Goal: Contribute content: Add original content to the website for others to see

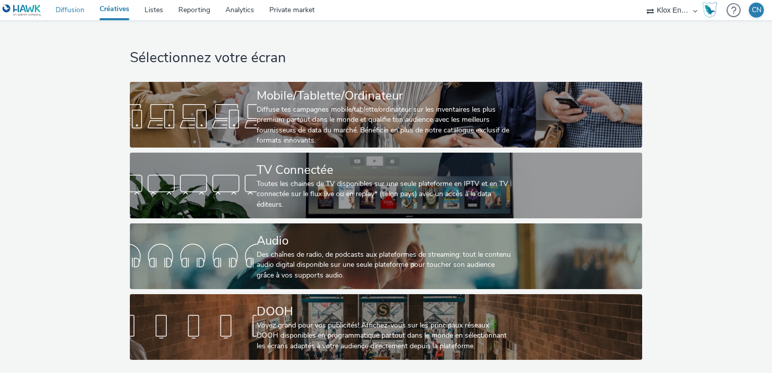
click at [60, 11] on link "Diffusion" at bounding box center [70, 10] width 44 height 20
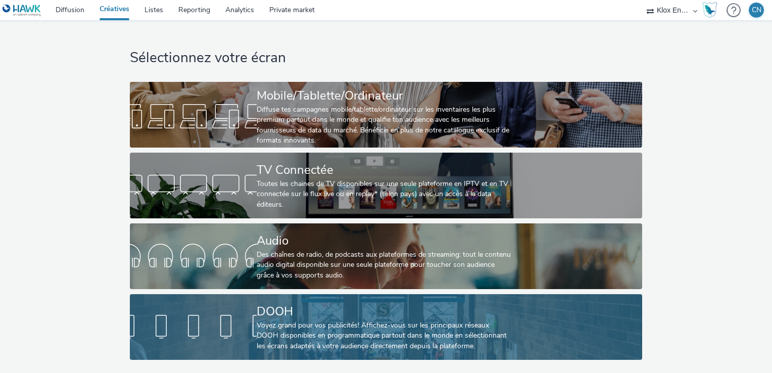
click at [547, 322] on link "DOOH Voyez grand pour vos publicités! Affichez-vous sur les principaux réseaux …" at bounding box center [386, 327] width 512 height 66
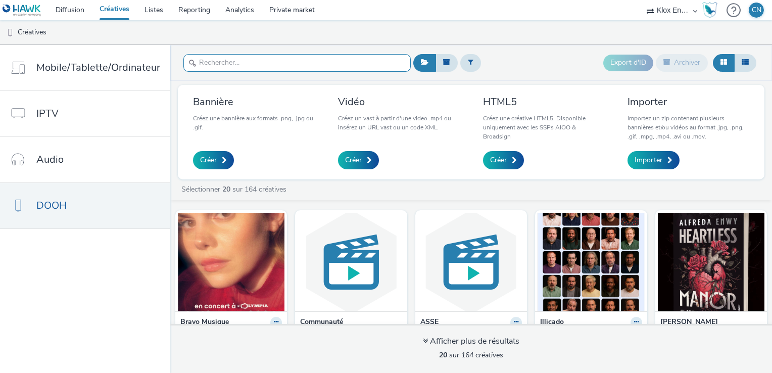
click at [345, 66] on input "text" at bounding box center [296, 63] width 227 height 18
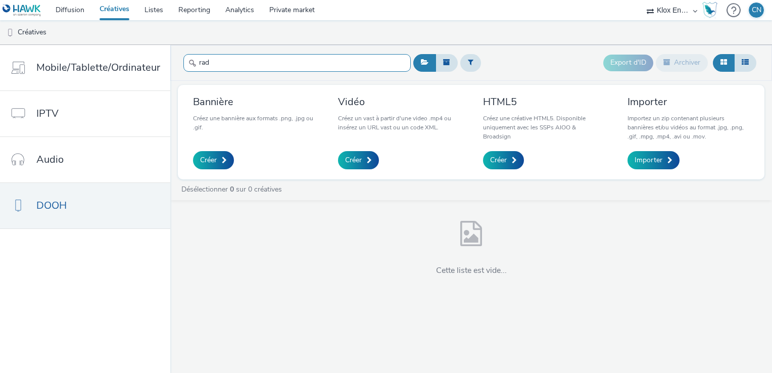
drag, startPoint x: 289, startPoint y: 64, endPoint x: 170, endPoint y: 64, distance: 119.2
click at [170, 64] on header "rad Export d'ID Archiver" at bounding box center [470, 63] width 601 height 36
type input "rad"
click at [483, 63] on div "Export d'ID Archiver" at bounding box center [585, 62] width 348 height 25
click at [460, 63] on button at bounding box center [470, 62] width 21 height 17
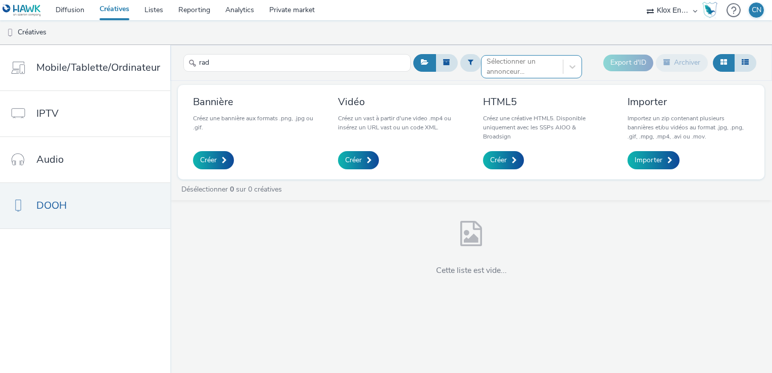
click at [544, 66] on div at bounding box center [521, 67] width 71 height 12
type input "rad"
click at [529, 76] on li "Radical Production" at bounding box center [531, 81] width 101 height 17
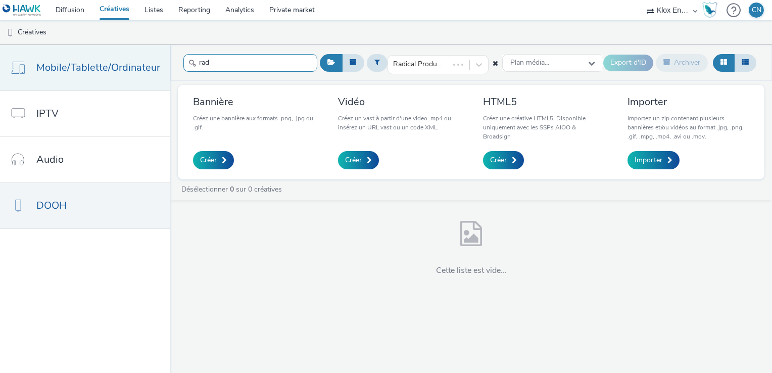
drag, startPoint x: 242, startPoint y: 62, endPoint x: 130, endPoint y: 70, distance: 111.9
click at [171, 70] on header "rad Radical Production Plan média... Export d'ID Archiver" at bounding box center [470, 63] width 601 height 36
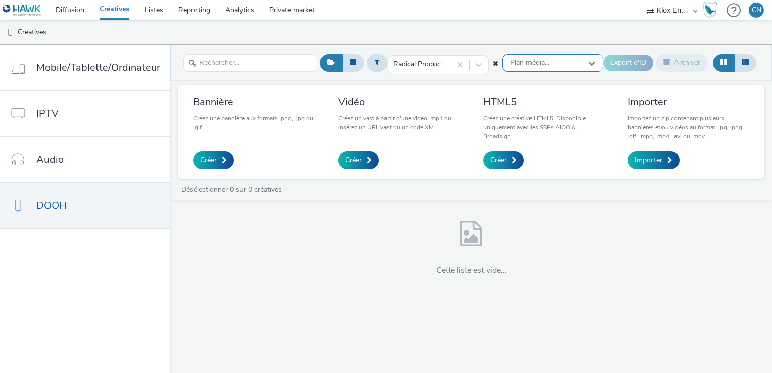
click at [592, 61] on icon at bounding box center [591, 63] width 7 height 7
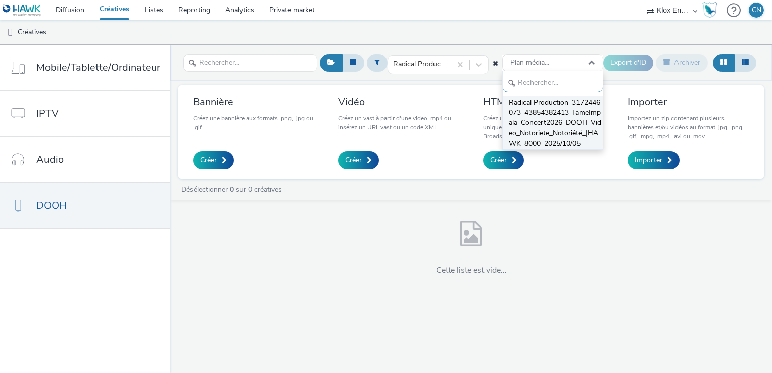
click at [559, 112] on span "Radical Production_3172446073_43854382413_TameImpala_Concert2026_DOOH_Video_Not…" at bounding box center [555, 123] width 94 height 52
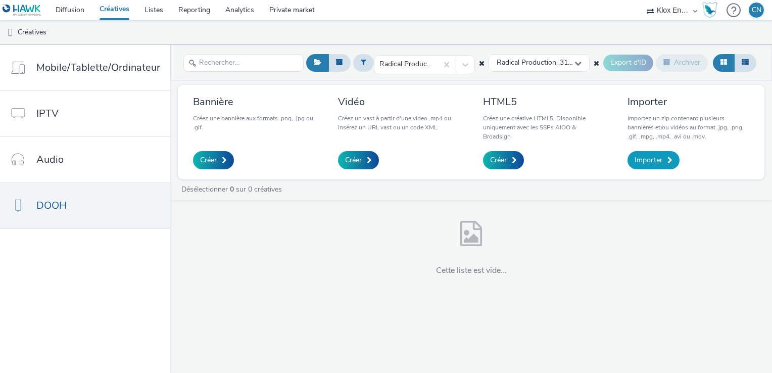
click at [657, 157] on span "Importer" at bounding box center [648, 160] width 28 height 10
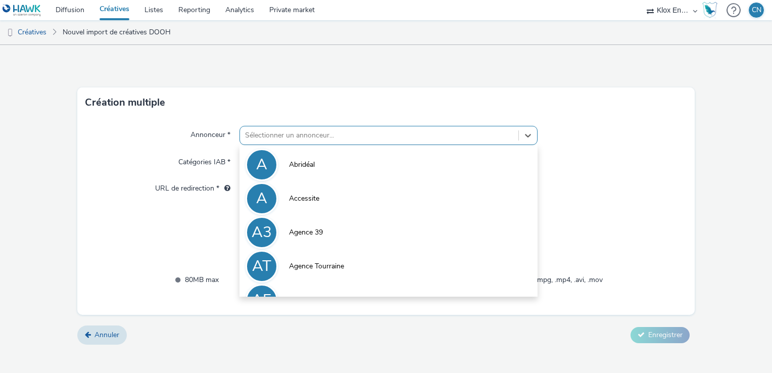
click at [413, 126] on div "Sélectionner un annonceur..." at bounding box center [388, 135] width 298 height 19
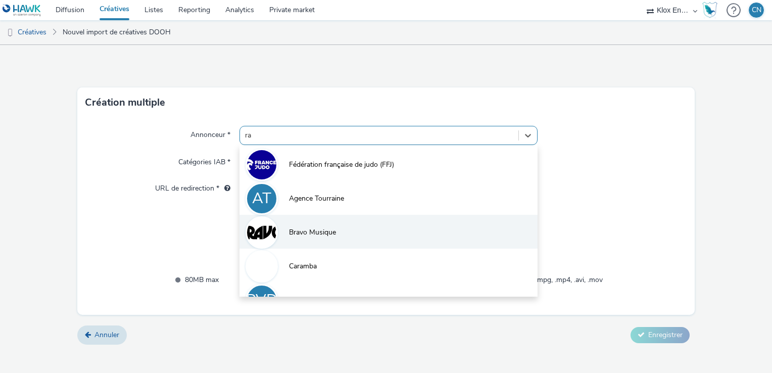
type input "rad"
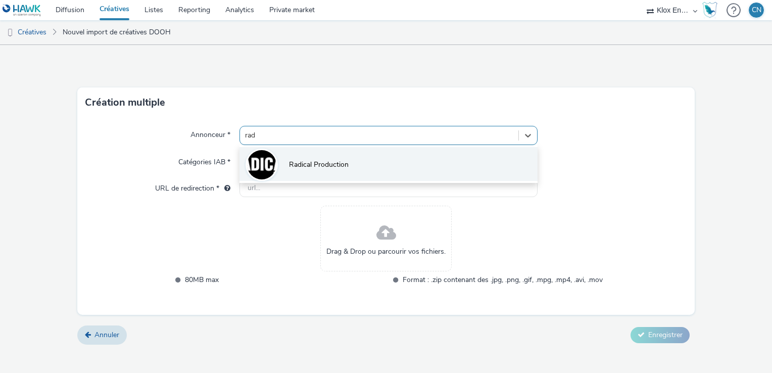
click at [375, 168] on li "Radical Production" at bounding box center [388, 164] width 298 height 34
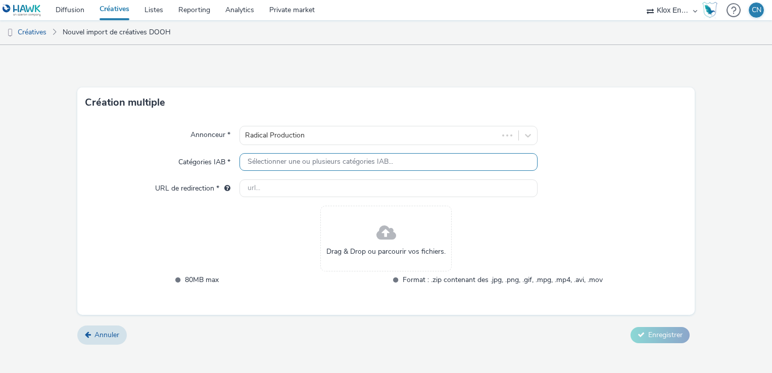
click at [343, 164] on span "Sélectionner une ou plusieurs catégories IAB..." at bounding box center [319, 162] width 145 height 9
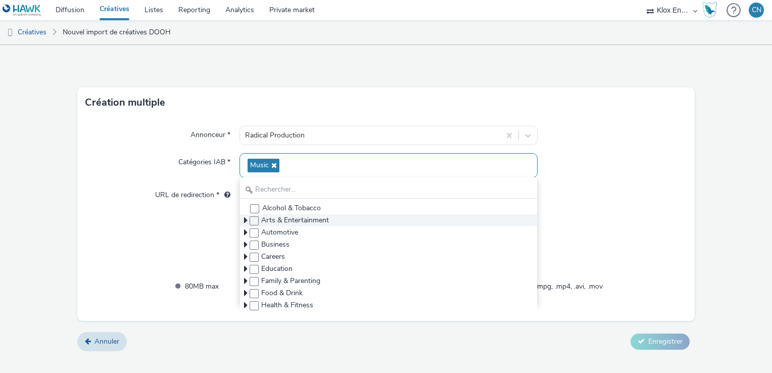
click at [246, 221] on icon at bounding box center [246, 220] width 4 height 10
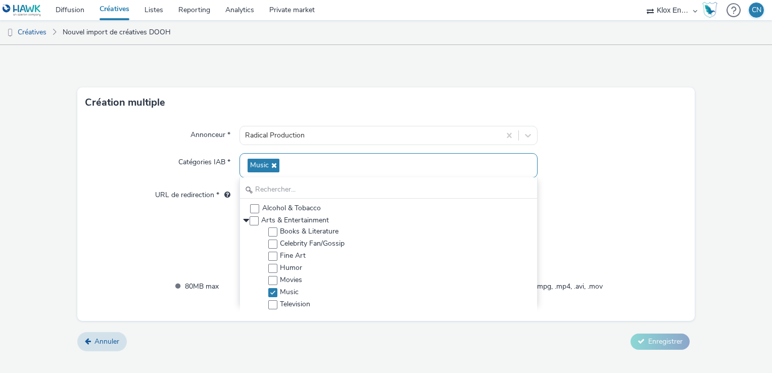
click at [617, 187] on div at bounding box center [611, 195] width 149 height 18
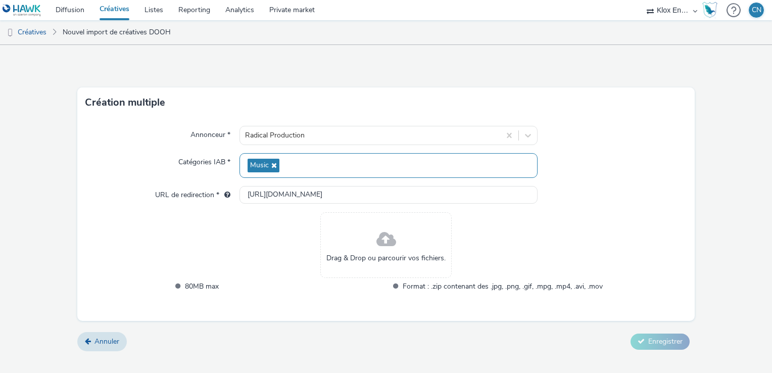
click at [251, 217] on div "Drag & Drop ou parcourir vos fichiers. 80MB max Format : .zip contenant des .jp…" at bounding box center [386, 258] width 433 height 93
drag, startPoint x: 346, startPoint y: 191, endPoint x: 203, endPoint y: 184, distance: 143.6
click at [203, 185] on div "Annonceur * Radical Production Catégories IAB * Music URL de redirection * http…" at bounding box center [385, 219] width 617 height 203
paste input "s://radical-production.fr/actualites/tame-impala-annonce-deux-concerts-a-paris-…"
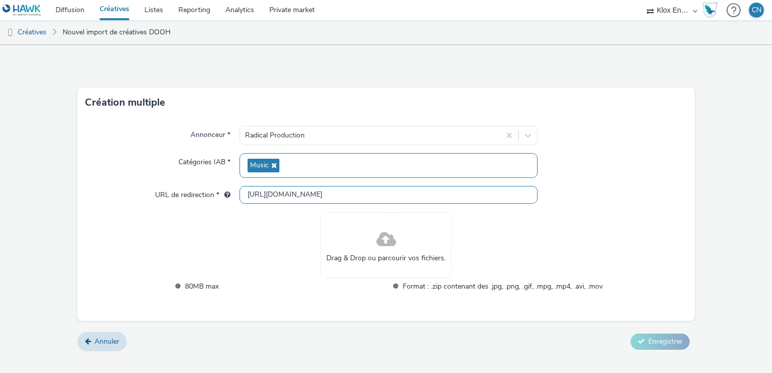
scroll to position [0, 80]
type input "https://radical-production.fr/actualites/tame-impala-annonce-deux-concerts-a-pa…"
click at [640, 199] on div at bounding box center [611, 195] width 149 height 18
click at [402, 243] on div "Drag & Drop ou parcourir vos fichiers." at bounding box center [385, 245] width 131 height 66
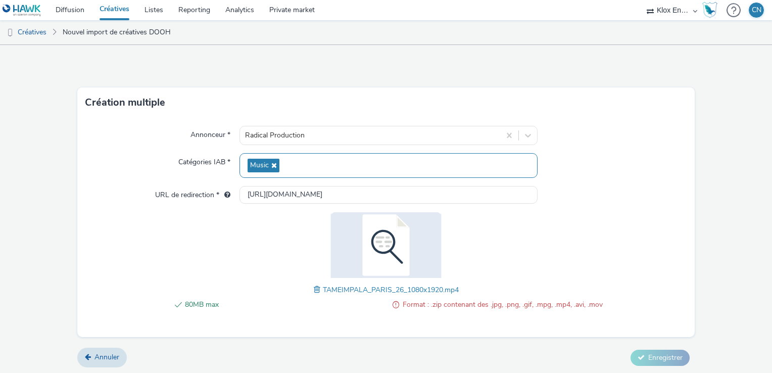
click at [314, 289] on span at bounding box center [318, 289] width 9 height 11
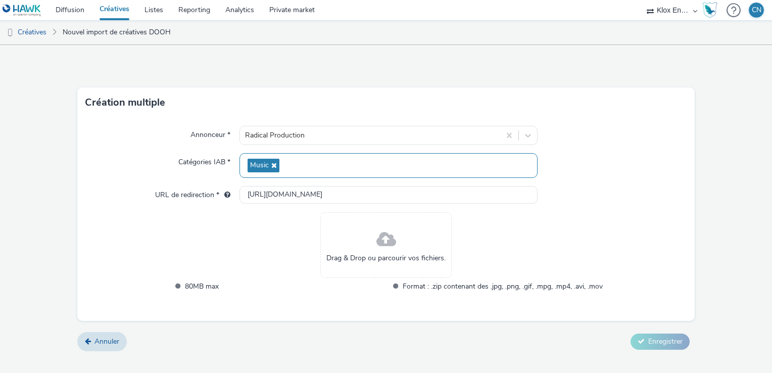
click at [372, 253] on span "Drag & Drop ou parcourir vos fichiers." at bounding box center [385, 258] width 119 height 10
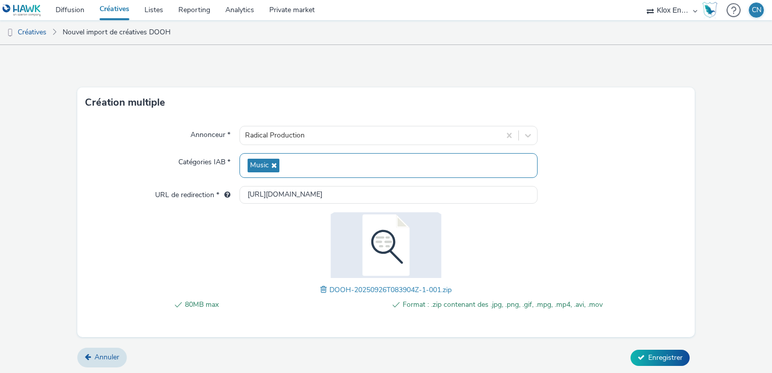
scroll to position [1, 0]
click at [663, 357] on span "Enregistrer" at bounding box center [665, 357] width 34 height 10
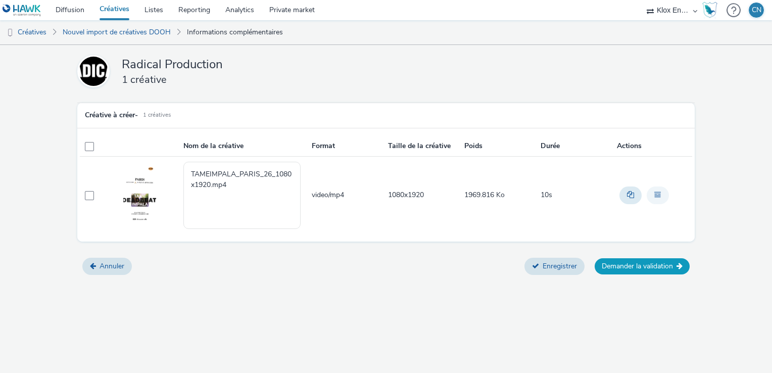
click at [641, 267] on button "Demander la validation" at bounding box center [641, 266] width 95 height 16
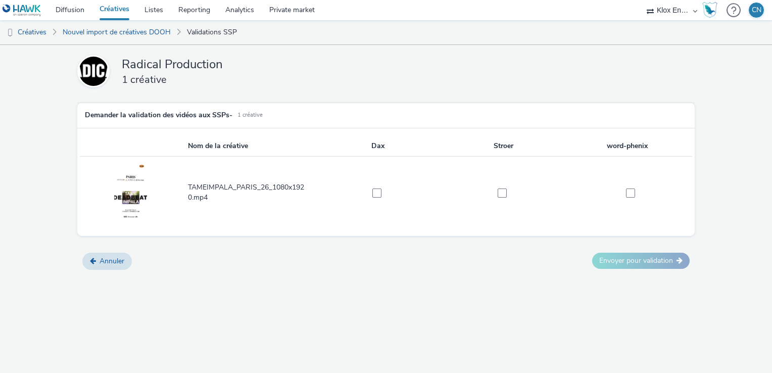
click at [373, 185] on td at bounding box center [378, 193] width 126 height 72
click at [380, 186] on td at bounding box center [378, 193] width 126 height 72
click at [377, 189] on span at bounding box center [376, 192] width 9 height 9
checkbox input "true"
click at [509, 193] on label at bounding box center [499, 192] width 115 height 10
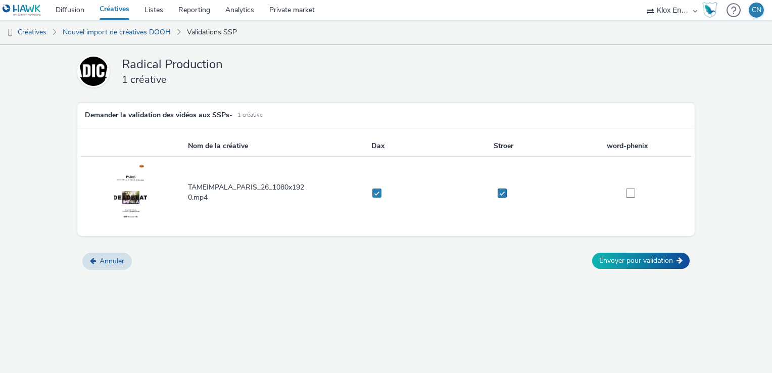
checkbox input "true"
click at [631, 195] on span at bounding box center [630, 192] width 9 height 9
checkbox input "true"
click at [98, 257] on button "Annuler" at bounding box center [106, 260] width 49 height 17
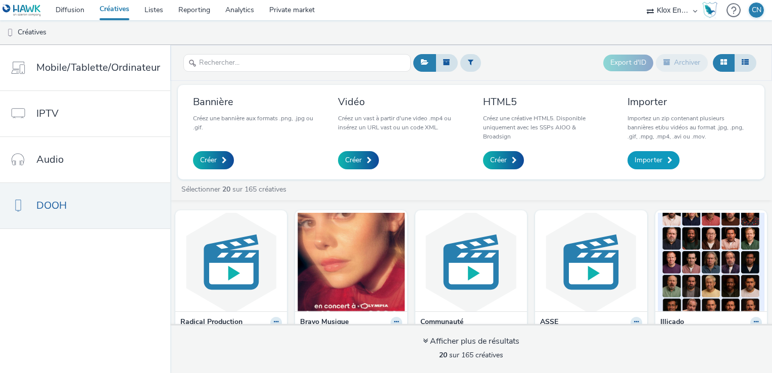
click at [646, 157] on span "Importer" at bounding box center [648, 160] width 28 height 10
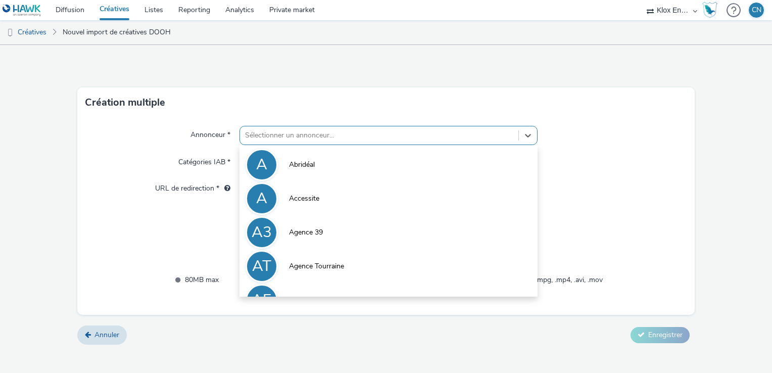
click at [285, 134] on div at bounding box center [379, 135] width 268 height 12
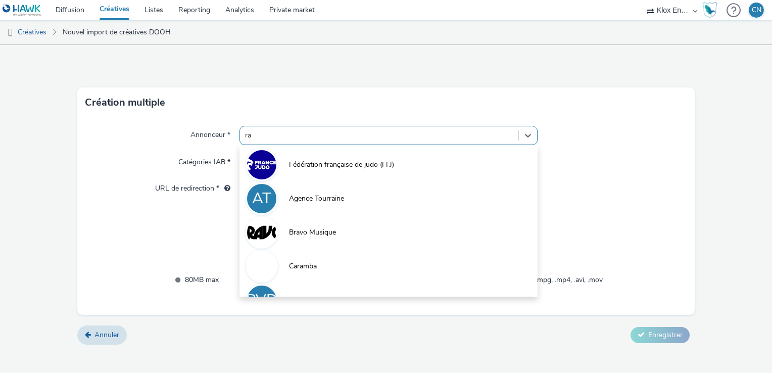
type input "rad"
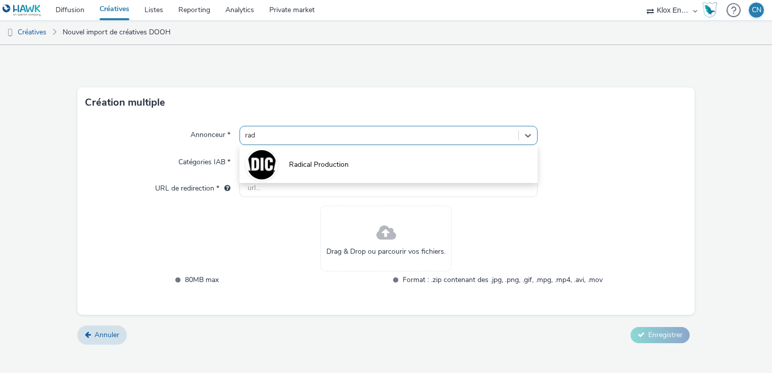
click at [324, 167] on span "Radical Production" at bounding box center [319, 165] width 60 height 10
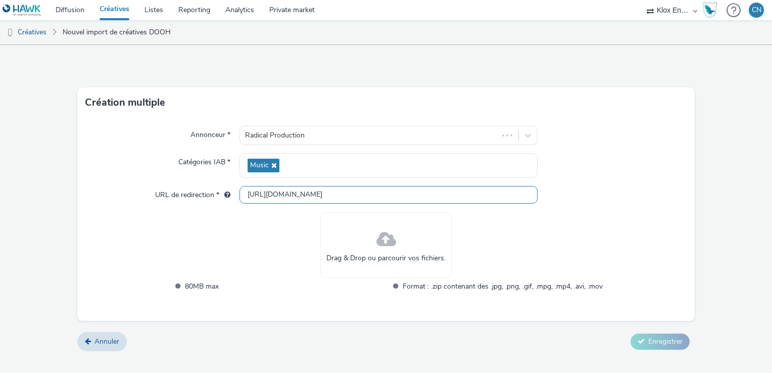
drag, startPoint x: 355, startPoint y: 193, endPoint x: 190, endPoint y: 195, distance: 165.1
click at [191, 194] on div "URL de redirection * http://radical-production.fr" at bounding box center [385, 195] width 601 height 18
paste input "s://radical-production.fr/actualites/tame-impala-annonce-deux-concerts-a-paris-…"
type input "https://radical-production.fr/actualites/tame-impala-annonce-deux-concerts-a-pa…"
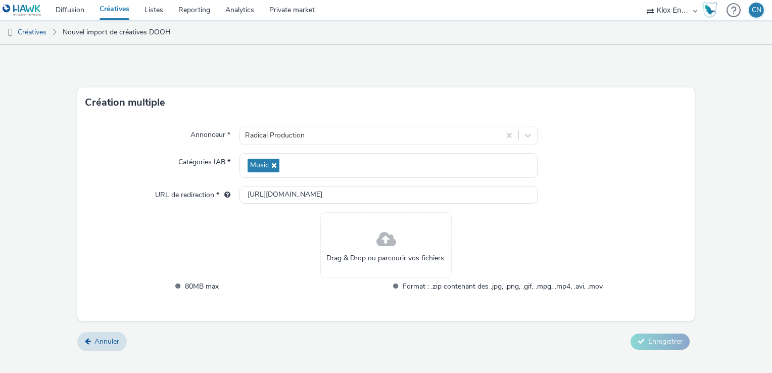
click at [604, 188] on div at bounding box center [611, 195] width 149 height 18
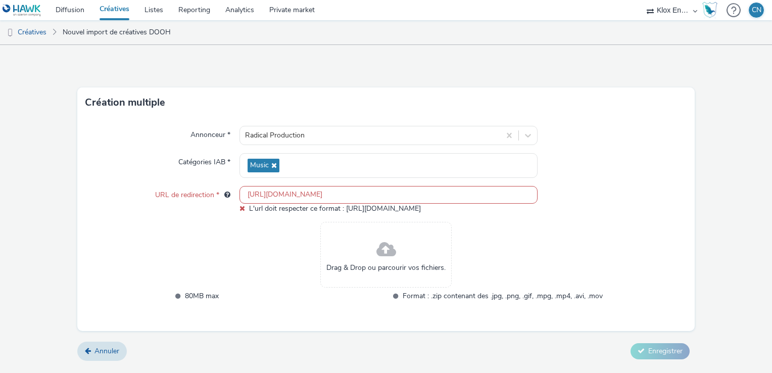
click at [383, 241] on span at bounding box center [386, 249] width 20 height 27
click at [396, 191] on input "https://radical-production.fr/actualites/tame-impala-annonce-deux-concerts-a-pa…" at bounding box center [388, 195] width 298 height 18
click at [353, 199] on input "text" at bounding box center [388, 195] width 298 height 18
paste input "https://radical-production.fr/actualites/tame-impala-annonce-deux-concerts-a-pa…"
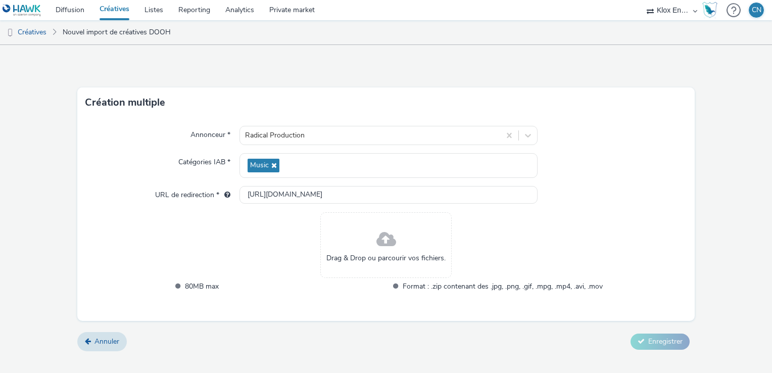
click at [600, 237] on div "Drag & Drop ou parcourir vos fichiers. 80MB max Format : .zip contenant des .jp…" at bounding box center [386, 258] width 433 height 93
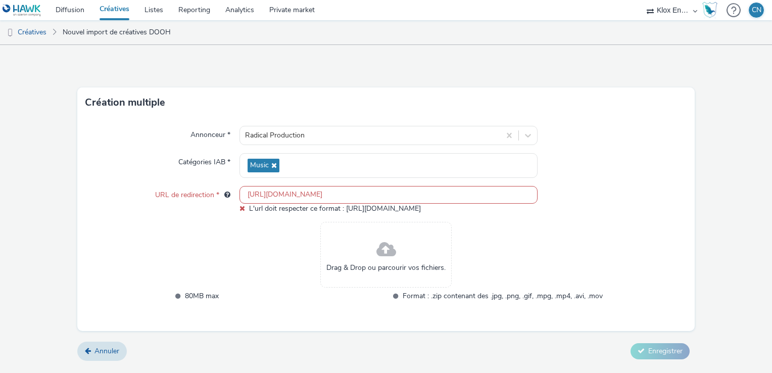
click at [400, 257] on div "Drag & Drop ou parcourir vos fichiers." at bounding box center [385, 255] width 131 height 66
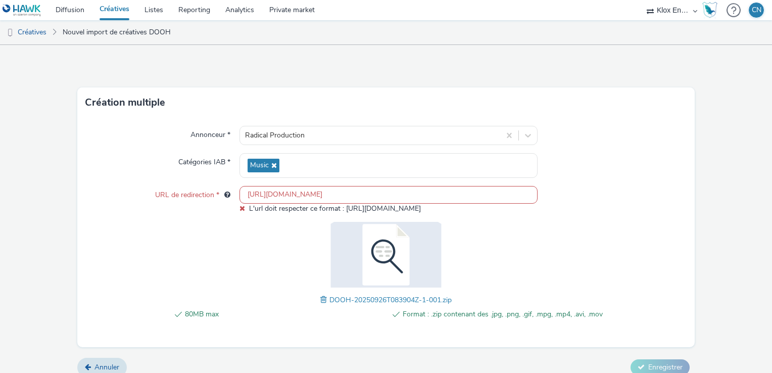
click at [482, 189] on input "https://radical-production.fr/actualites/tame-impala-annonce-deux-concerts-a-pa…" at bounding box center [388, 195] width 298 height 18
click at [394, 192] on input "https://radical-production.fr/actualites/tame-impala-annonce-deux-concerts-a-pa…" at bounding box center [388, 195] width 298 height 18
paste input "text"
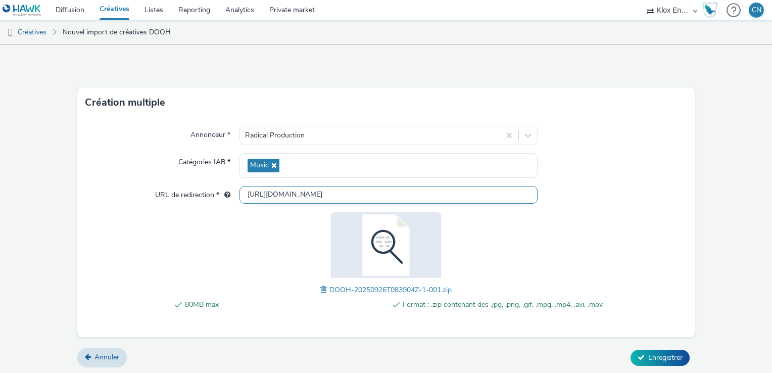
scroll to position [0, 83]
type input "https://radical-production.fr/actualites/tame-impala-annonce-deux-concerts-a-pa…"
click at [582, 212] on div "80MB max Format : .zip contenant des .jpg, .png, .gif, .mpg, .mp4, .avi, .mov D…" at bounding box center [386, 266] width 433 height 109
click at [663, 372] on form "Création multiple Annonceur * Radical Production Catégories IAB * Music URL de …" at bounding box center [386, 210] width 772 height 330
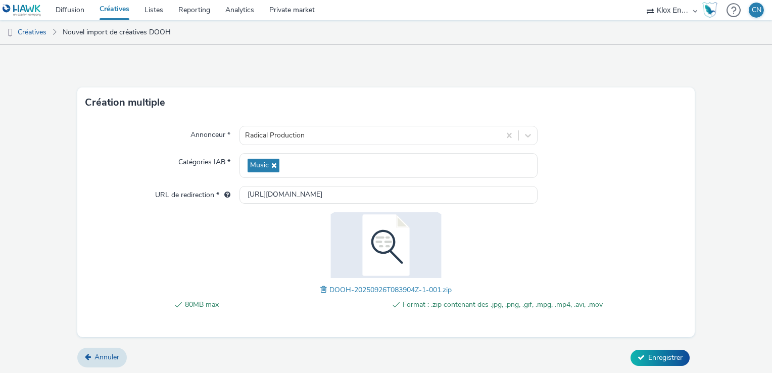
click at [667, 365] on div "Annuler Enregistrer" at bounding box center [385, 357] width 617 height 18
click at [668, 363] on button "Enregistrer" at bounding box center [659, 357] width 59 height 16
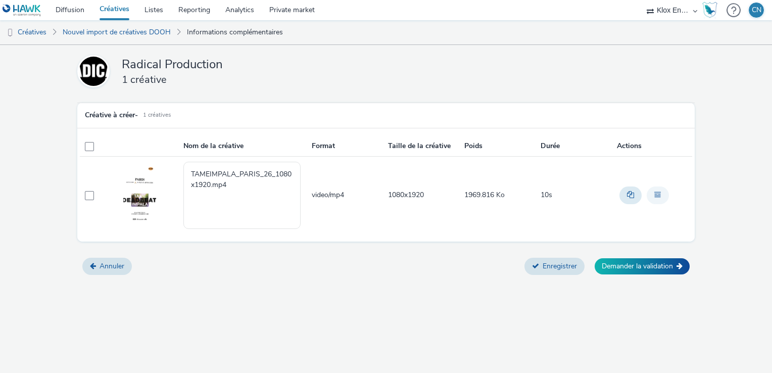
click at [84, 190] on td at bounding box center [93, 195] width 26 height 77
click at [88, 194] on span at bounding box center [89, 195] width 9 height 9
checkbox input "true"
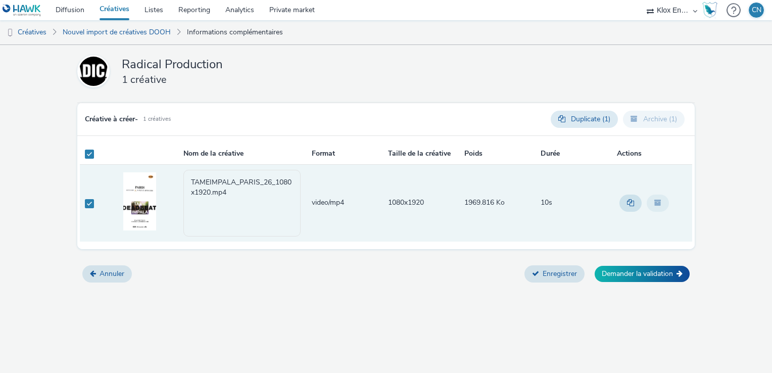
click at [85, 208] on td at bounding box center [93, 202] width 26 height 77
click at [89, 204] on span at bounding box center [89, 203] width 9 height 9
checkbox input "false"
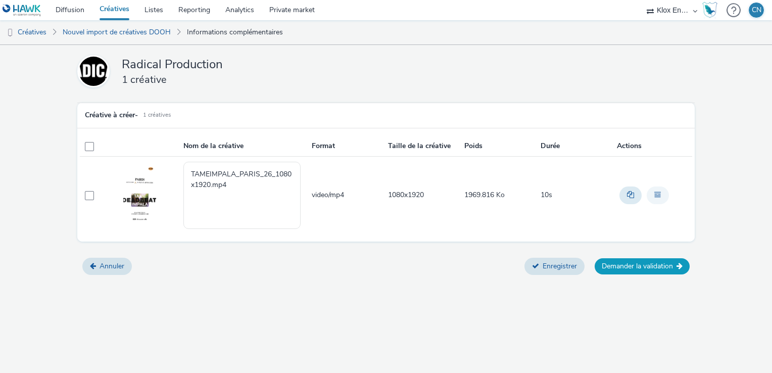
click at [653, 268] on button "Demander la validation" at bounding box center [641, 266] width 95 height 16
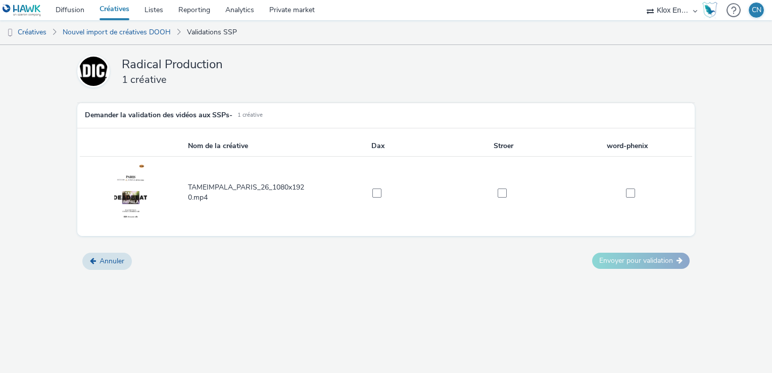
click at [168, 151] on th at bounding box center [133, 146] width 107 height 21
click at [216, 145] on th "Nom de la créative" at bounding box center [251, 146] width 128 height 21
click at [375, 187] on label at bounding box center [373, 192] width 115 height 10
checkbox input "true"
click at [494, 188] on label at bounding box center [499, 192] width 115 height 10
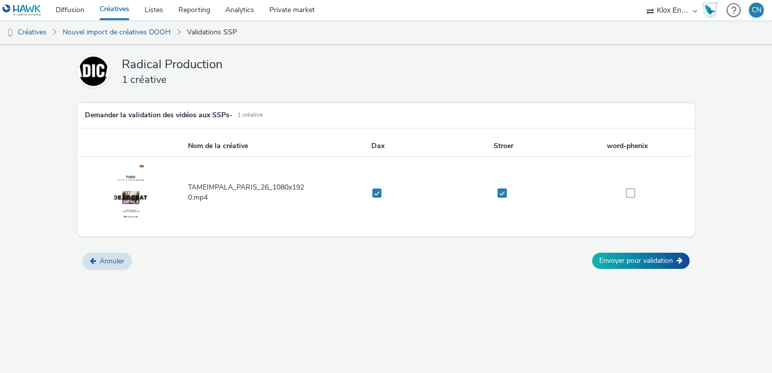
checkbox input "true"
click at [634, 191] on span at bounding box center [630, 192] width 9 height 9
checkbox input "true"
click at [648, 263] on button "Envoyer pour validation" at bounding box center [640, 260] width 97 height 16
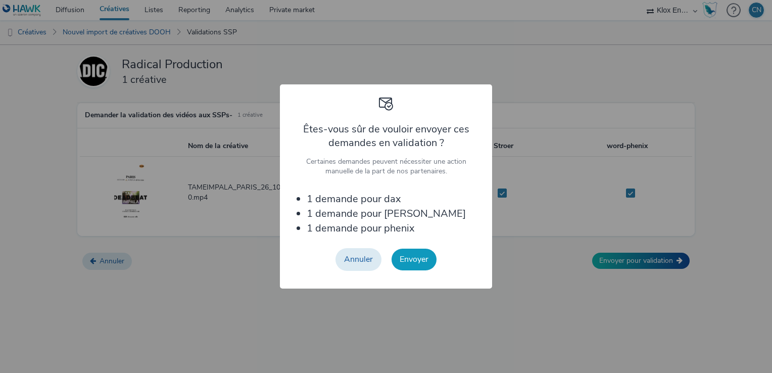
click at [418, 258] on button "Envoyer" at bounding box center [413, 258] width 45 height 21
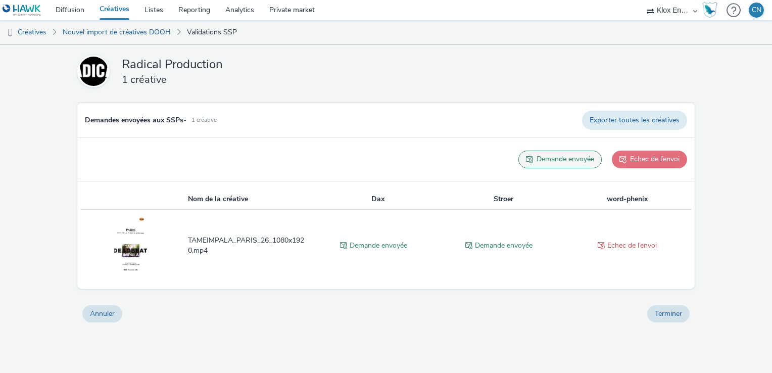
click at [632, 161] on button "Echec de l’envoi" at bounding box center [648, 158] width 75 height 17
click at [626, 245] on span "Echec de l’envoi" at bounding box center [631, 245] width 49 height 10
drag, startPoint x: 626, startPoint y: 245, endPoint x: 564, endPoint y: 244, distance: 62.6
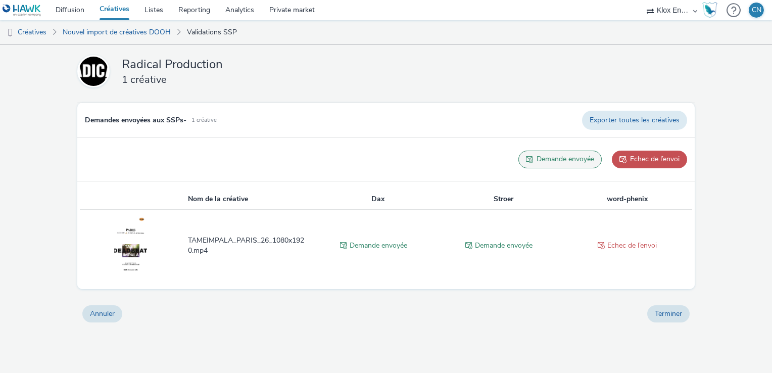
click at [564, 244] on td "Demande envoyée" at bounding box center [504, 246] width 126 height 72
click at [54, 8] on link "Diffusion" at bounding box center [70, 10] width 44 height 20
